Goal: Task Accomplishment & Management: Manage account settings

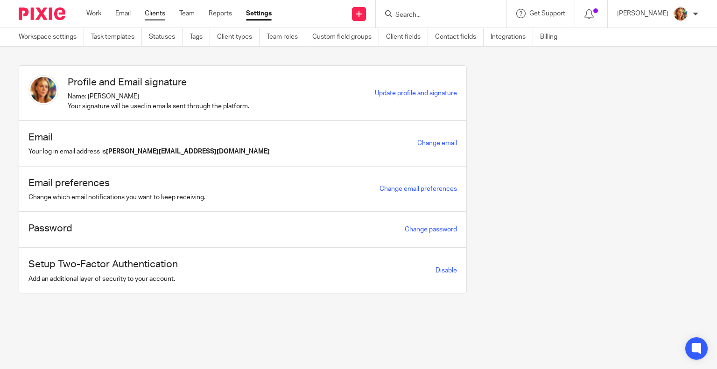
click at [160, 9] on link "Clients" at bounding box center [155, 13] width 21 height 9
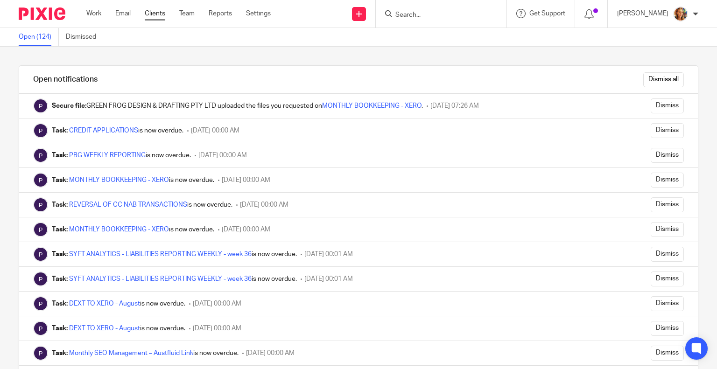
click at [147, 15] on link "Clients" at bounding box center [155, 13] width 21 height 9
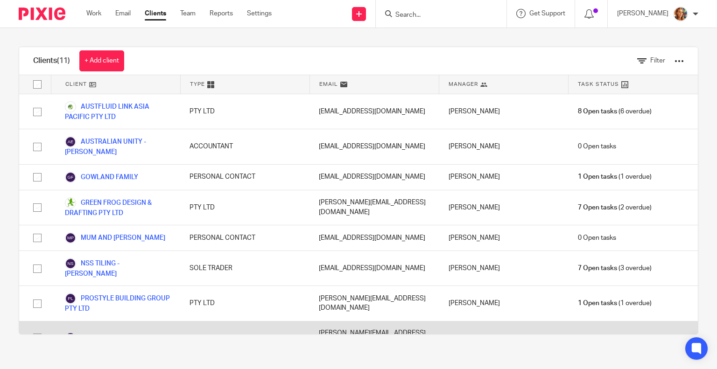
click at [117, 332] on link "PROSTYLE HOMES PTY LTD" at bounding box center [115, 337] width 100 height 11
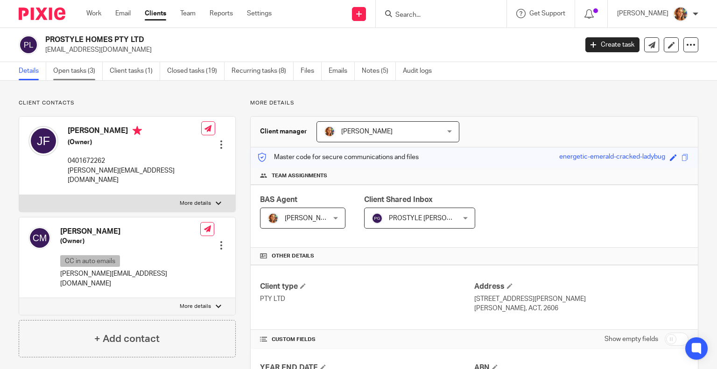
click at [69, 68] on link "Open tasks (3)" at bounding box center [77, 71] width 49 height 18
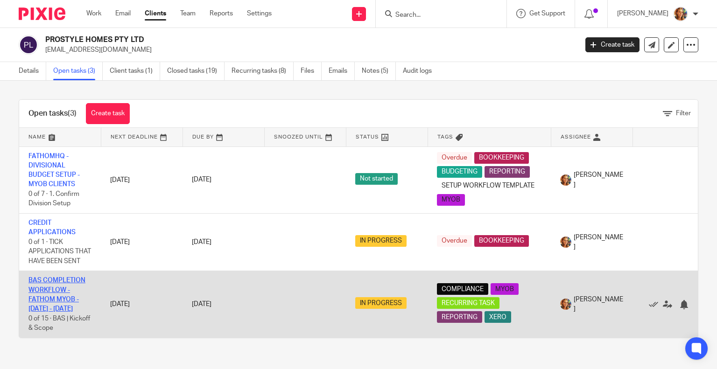
click at [74, 308] on link "BAS COMPLETION WORKFLOW - FATHOM MYOB - [DATE] - [DATE]" at bounding box center [56, 294] width 57 height 35
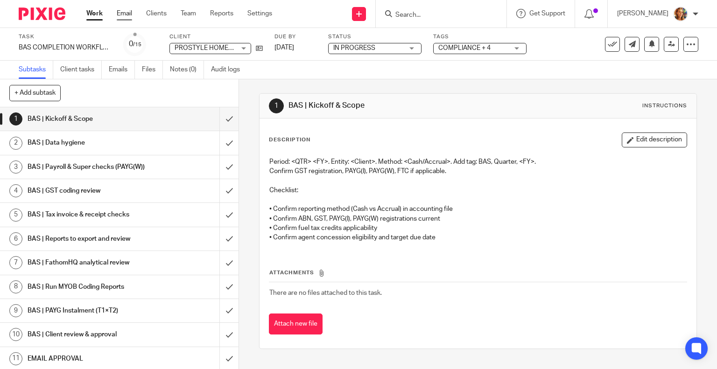
click at [119, 14] on link "Email" at bounding box center [124, 13] width 15 height 9
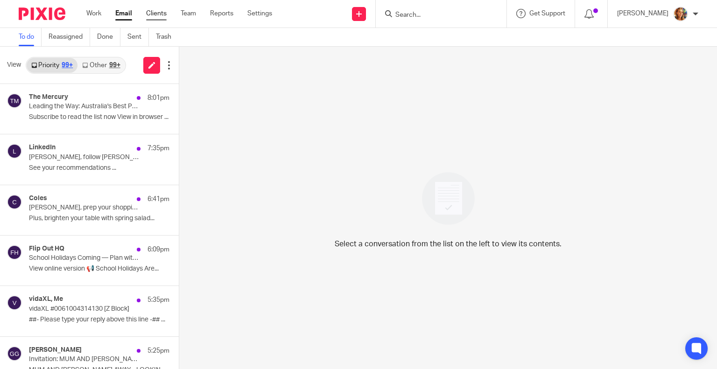
click at [149, 11] on link "Clients" at bounding box center [156, 13] width 21 height 9
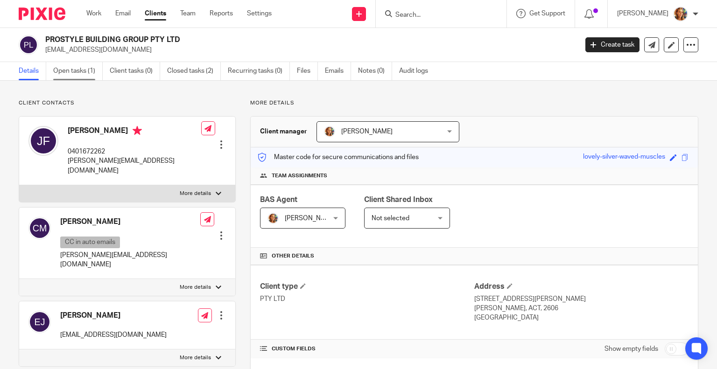
click at [82, 73] on link "Open tasks (1)" at bounding box center [77, 71] width 49 height 18
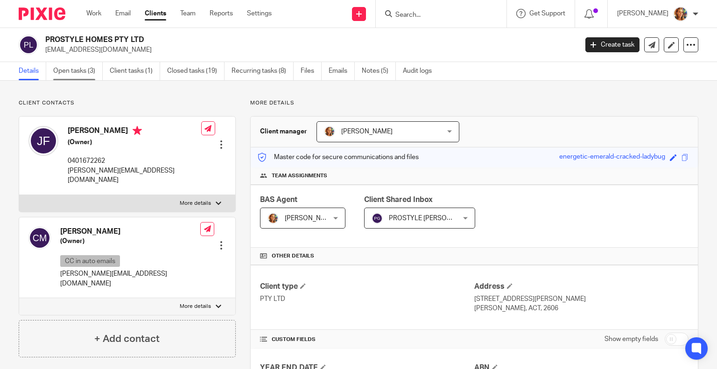
click at [88, 72] on link "Open tasks (3)" at bounding box center [77, 71] width 49 height 18
